Goal: Check status

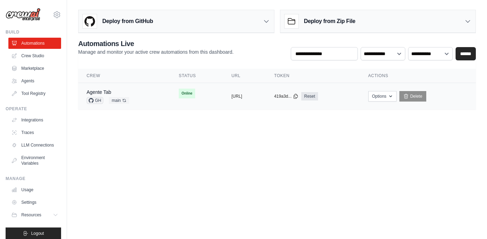
click at [112, 90] on div "Agente Tab" at bounding box center [107, 92] width 43 height 7
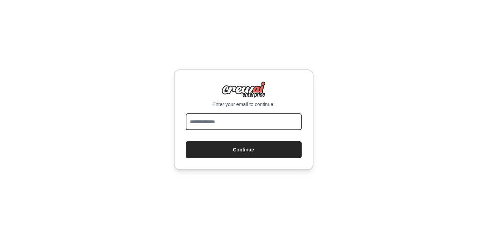
type input "**********"
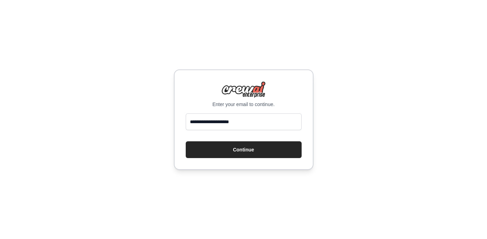
click at [243, 149] on button "Continue" at bounding box center [244, 149] width 116 height 17
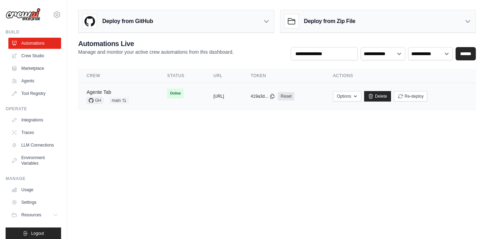
click at [103, 90] on link "Agente Tab" at bounding box center [98, 92] width 25 height 6
